Goal: Information Seeking & Learning: Check status

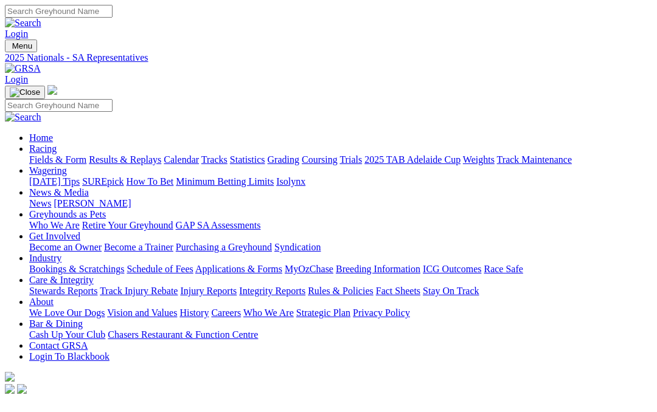
click at [94, 275] on link "Care & Integrity" at bounding box center [61, 280] width 64 height 10
click at [305, 286] on link "Integrity Reports" at bounding box center [272, 291] width 66 height 10
click at [83, 407] on link "Integrity Reports" at bounding box center [74, 412] width 66 height 10
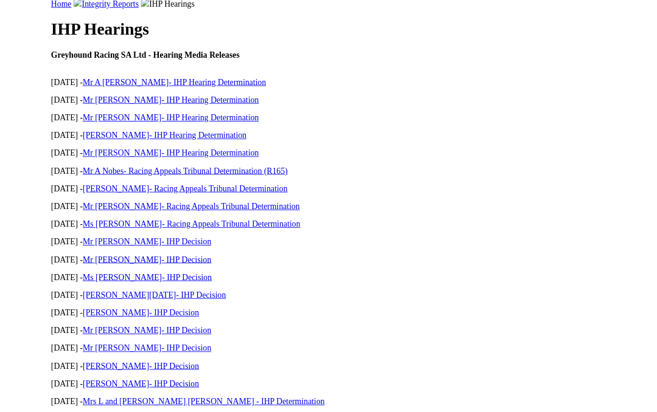
scroll to position [442, 0]
